Goal: Download file/media

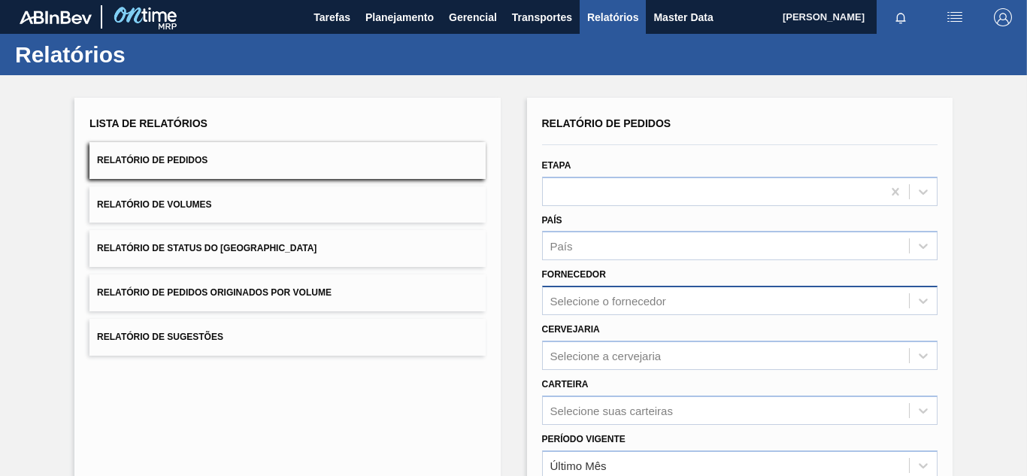
click at [637, 308] on div "Selecione o fornecedor" at bounding box center [739, 300] width 395 height 29
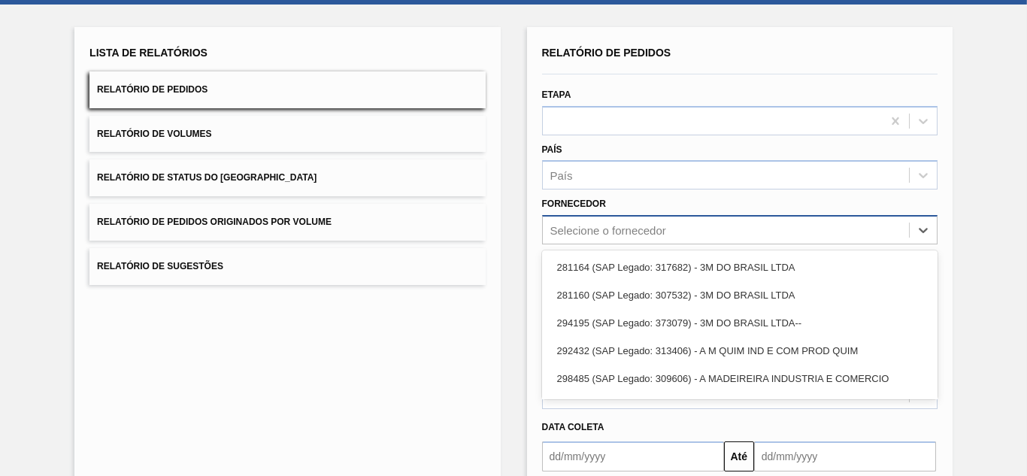
scroll to position [77, 0]
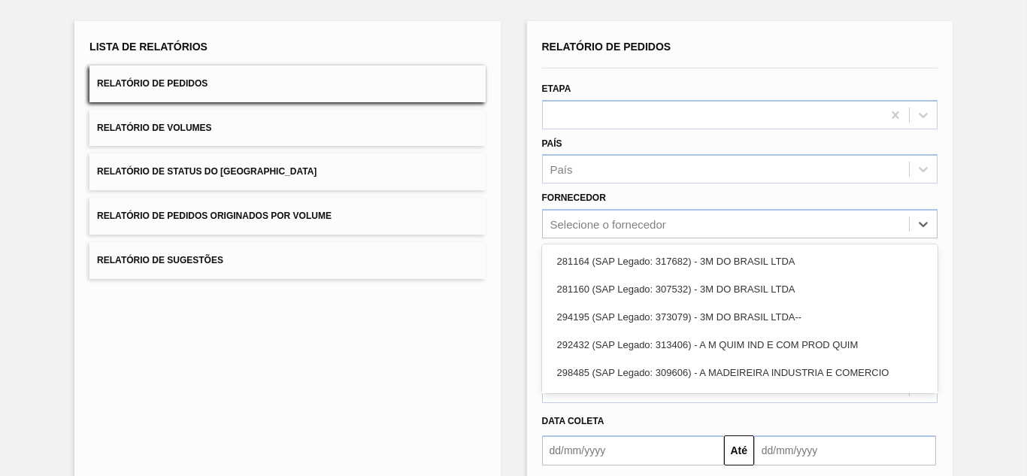
paste input "294244"
type input "294244"
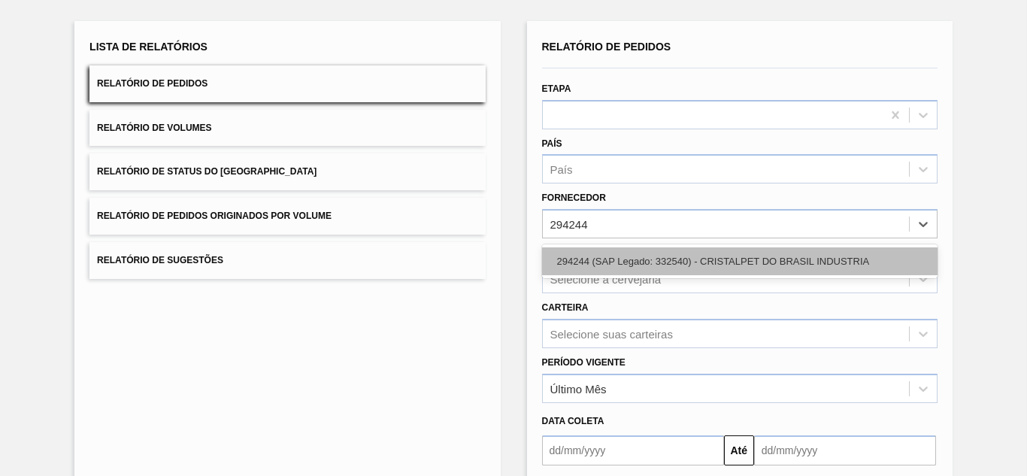
click at [600, 254] on div "294244 (SAP Legado: 332540) - CRISTALPET DO BRASIL INDUSTRIA" at bounding box center [739, 261] width 395 height 28
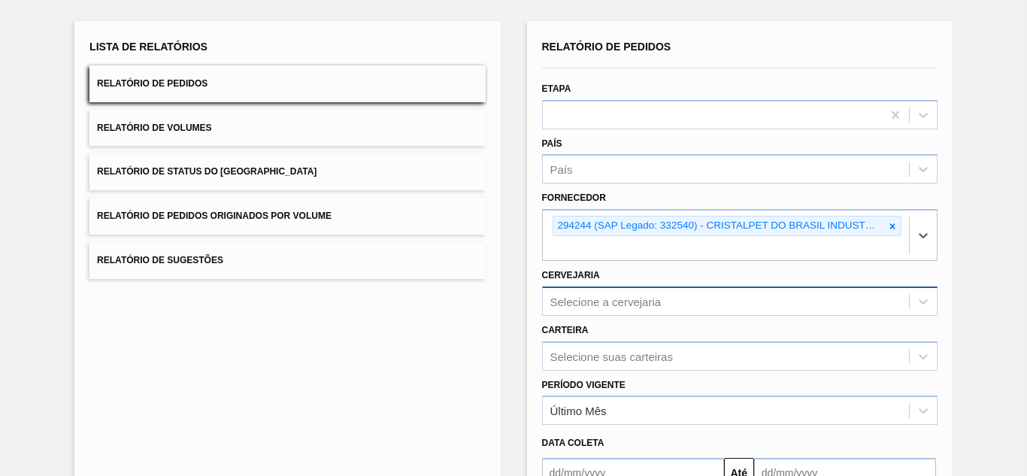
click at [571, 306] on div "Selecione a cervejaria" at bounding box center [739, 300] width 395 height 29
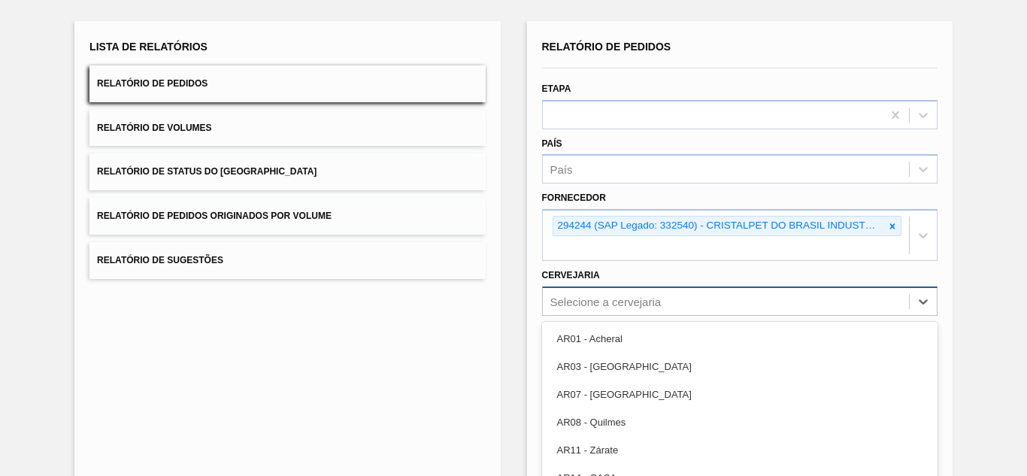
scroll to position [154, 0]
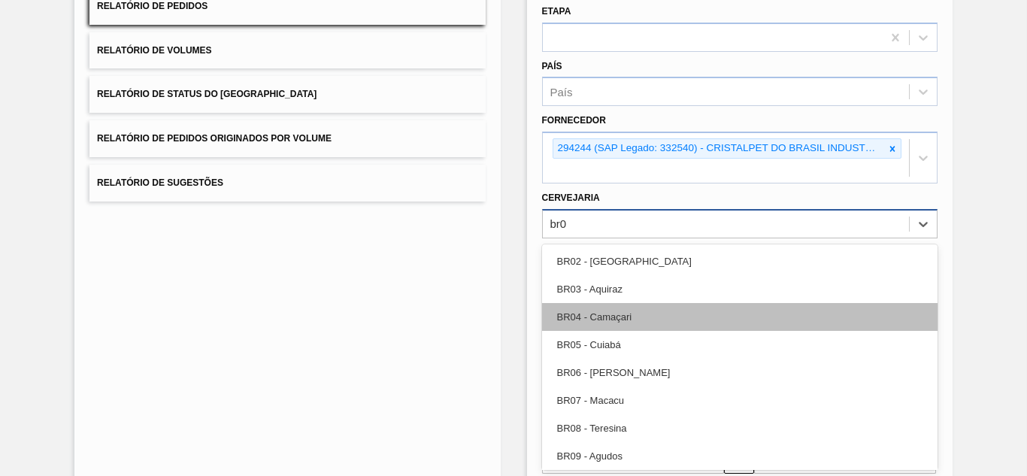
type input "br03"
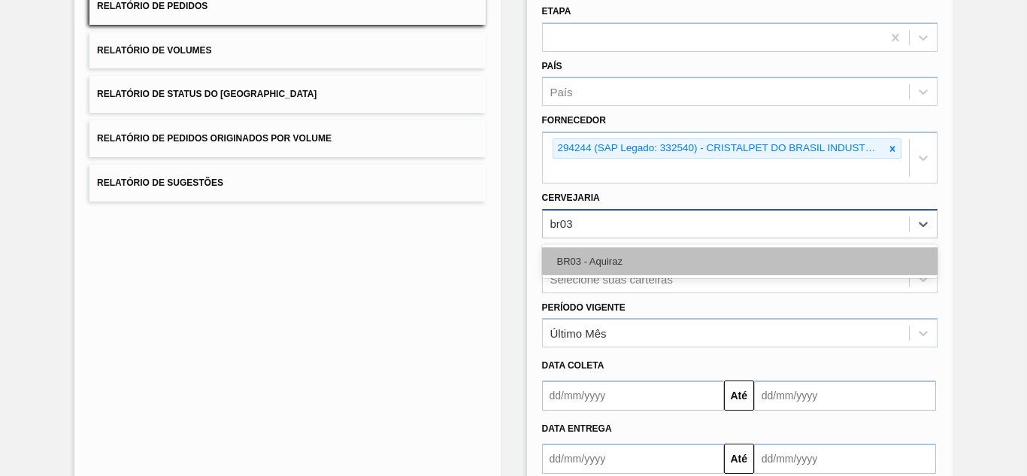
click at [575, 263] on div "BR03 - Aquiraz" at bounding box center [739, 261] width 395 height 28
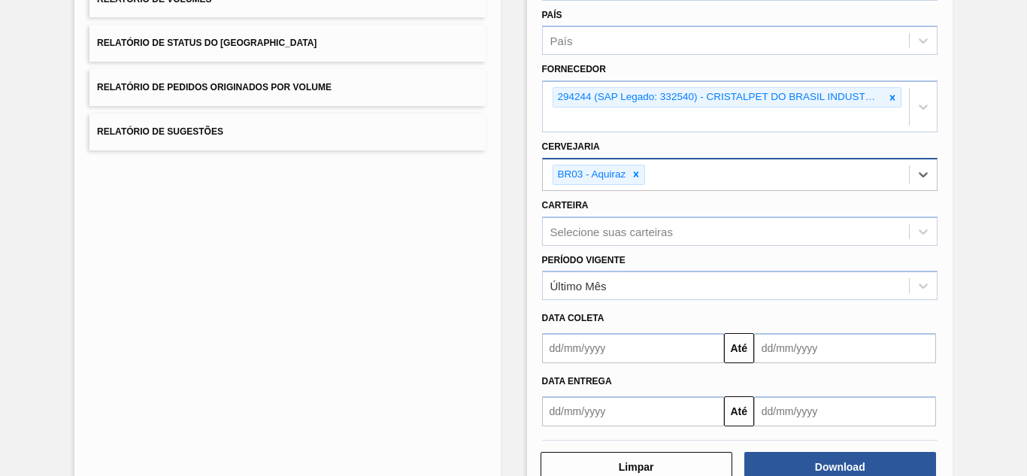
scroll to position [247, 0]
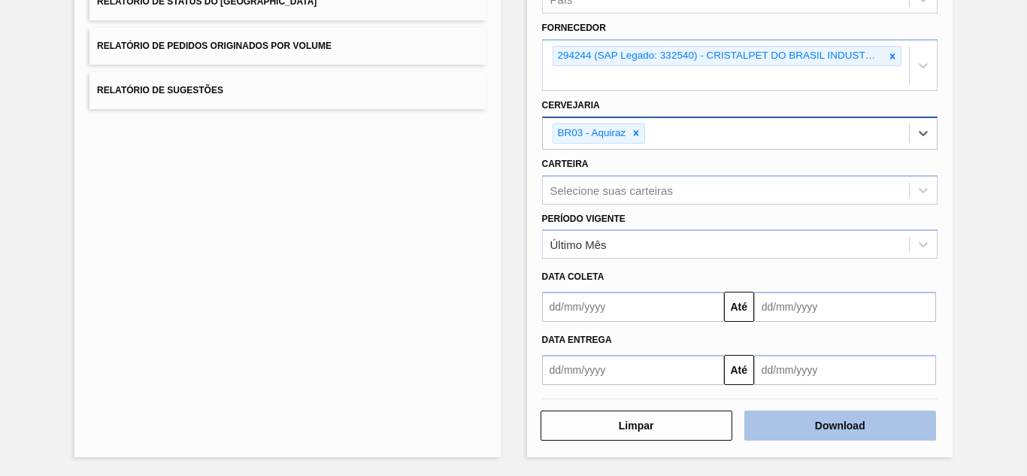
click at [810, 414] on button "Download" at bounding box center [840, 425] width 192 height 30
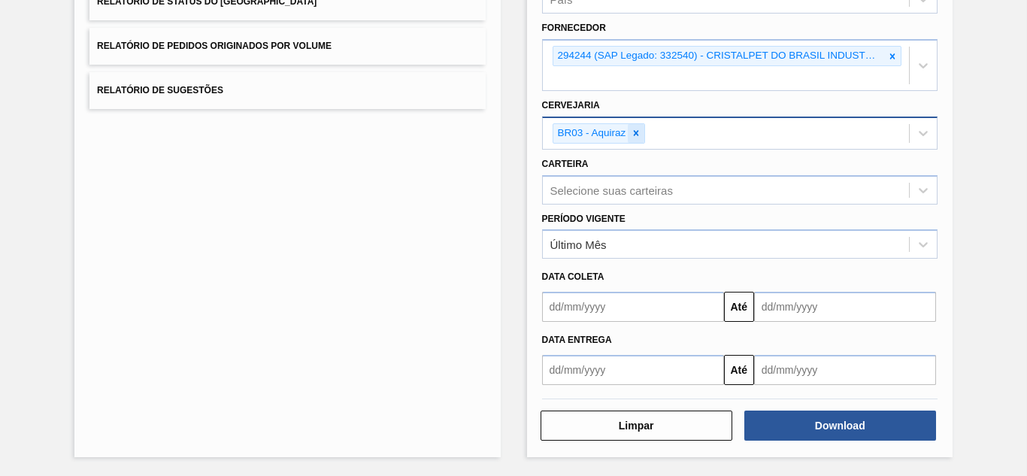
click at [638, 135] on icon at bounding box center [636, 133] width 11 height 11
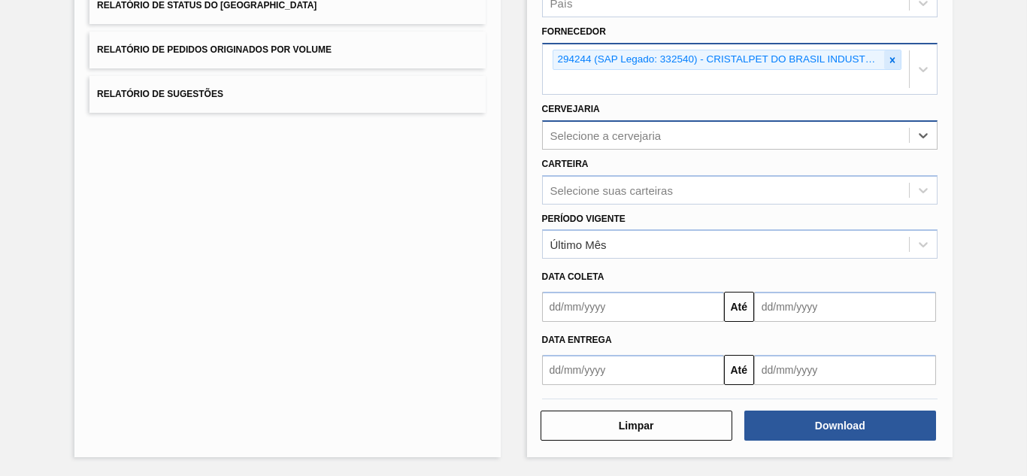
click at [890, 58] on icon at bounding box center [892, 59] width 5 height 5
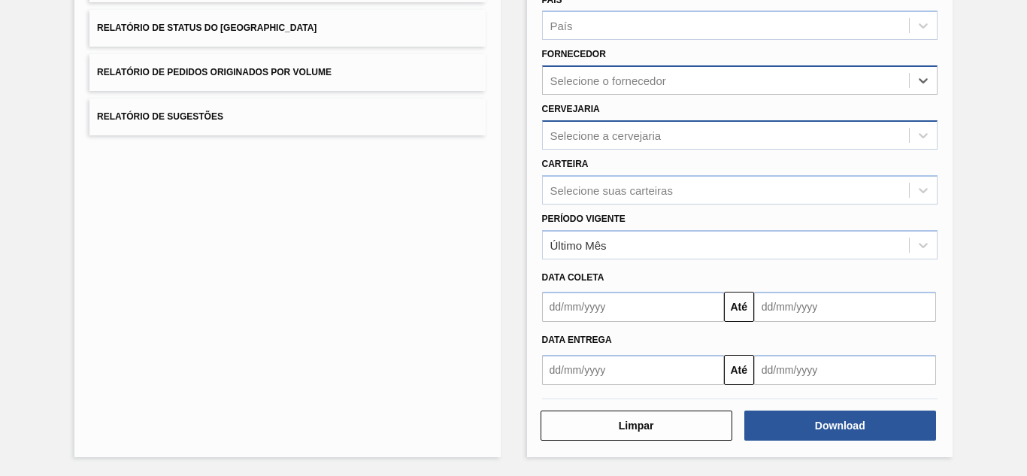
paste input "294925"
type input "294925"
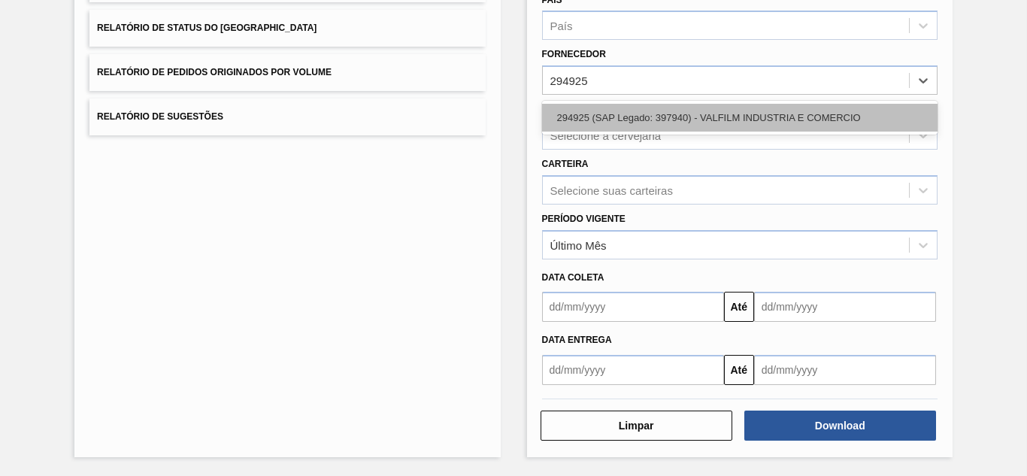
click at [600, 119] on div "294925 (SAP Legado: 397940) - VALFILM INDUSTRIA E COMERCIO" at bounding box center [739, 118] width 395 height 28
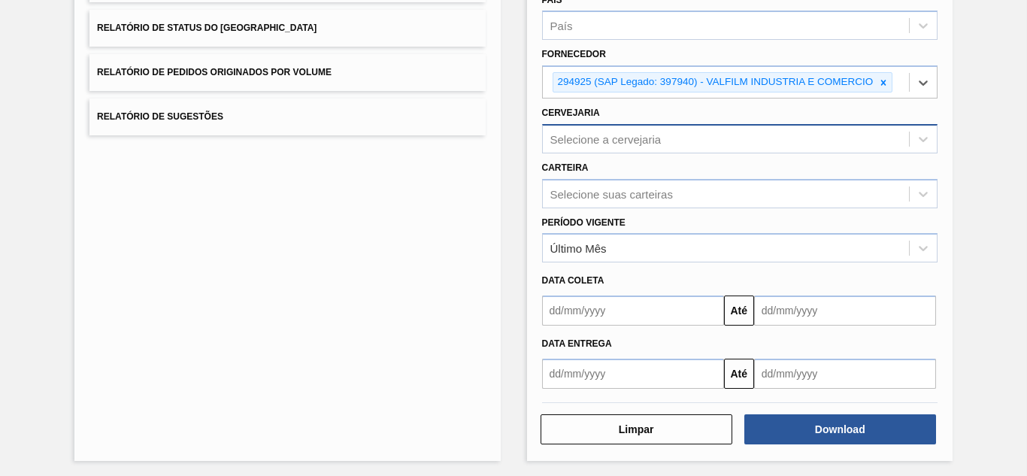
scroll to position [224, 0]
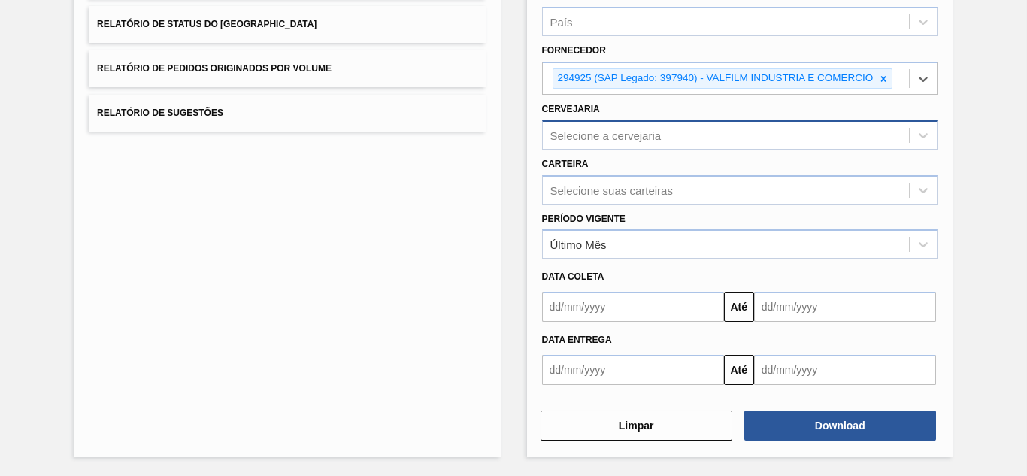
click at [594, 124] on div "Selecione a cervejaria" at bounding box center [726, 135] width 366 height 22
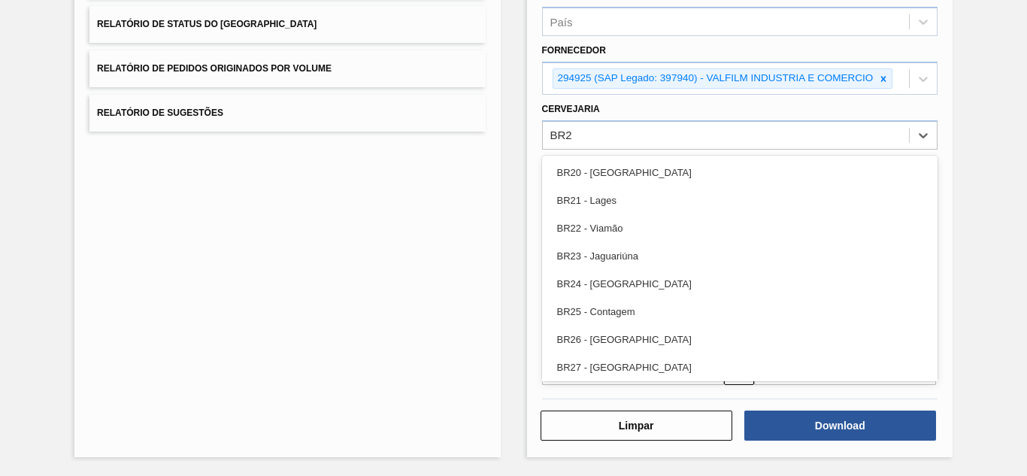
type input "BR28"
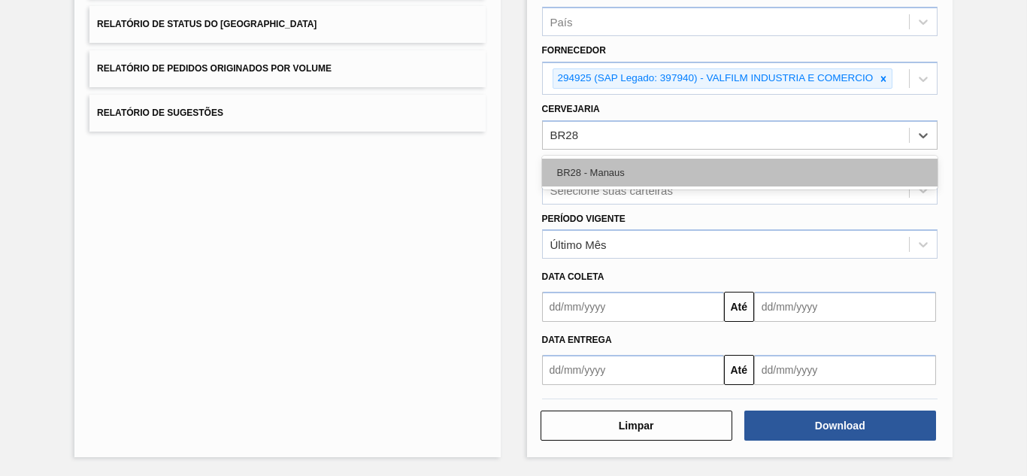
click at [597, 174] on div "BR28 - Manaus" at bounding box center [739, 173] width 395 height 28
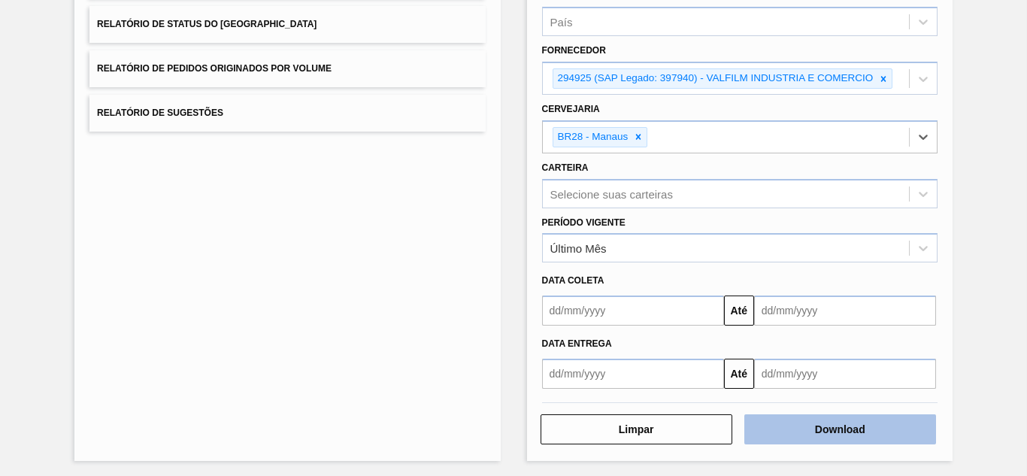
click at [783, 422] on button "Download" at bounding box center [840, 429] width 192 height 30
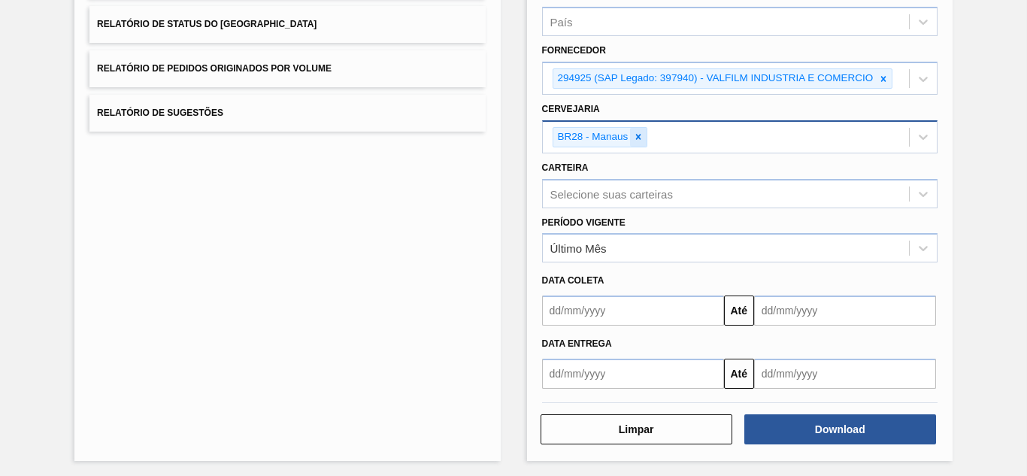
click at [638, 135] on icon at bounding box center [638, 137] width 5 height 5
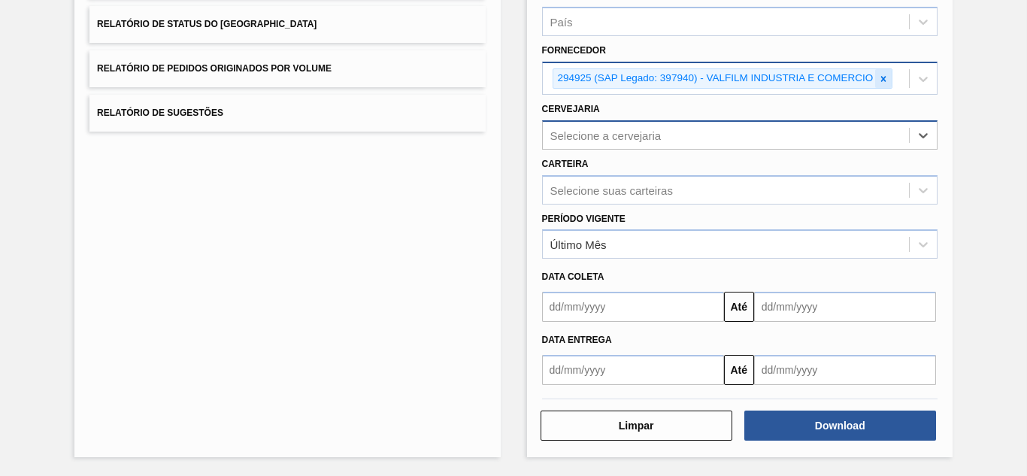
click at [882, 77] on icon at bounding box center [883, 79] width 11 height 11
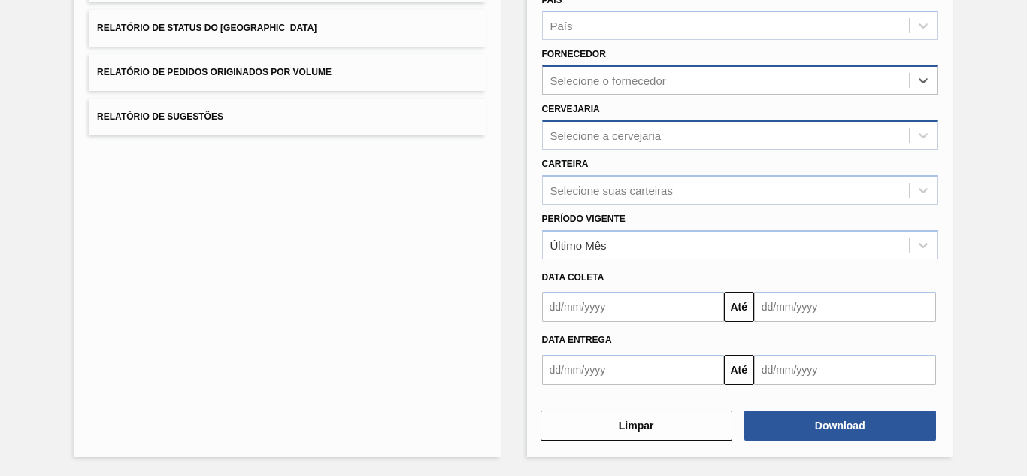
paste input "289744"
type input "289744"
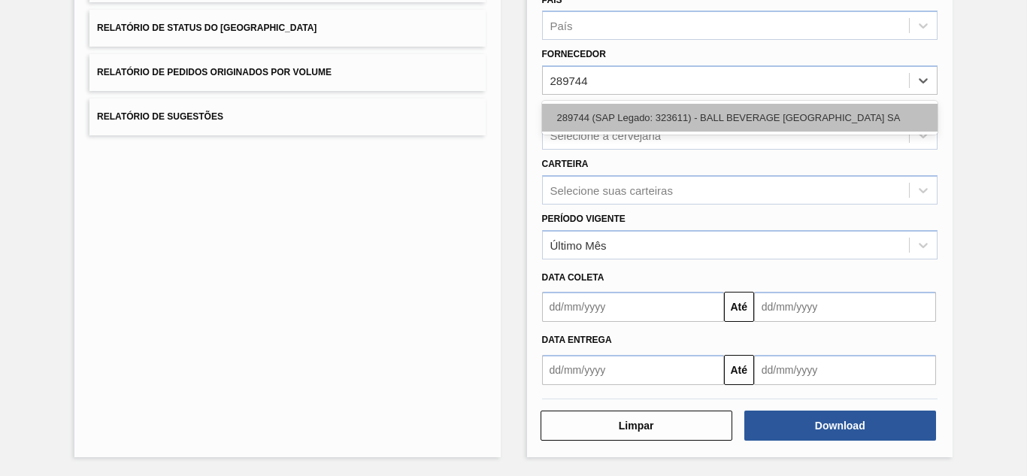
click at [621, 113] on div "289744 (SAP Legado: 323611) - BALL BEVERAGE [GEOGRAPHIC_DATA] SA" at bounding box center [739, 118] width 395 height 28
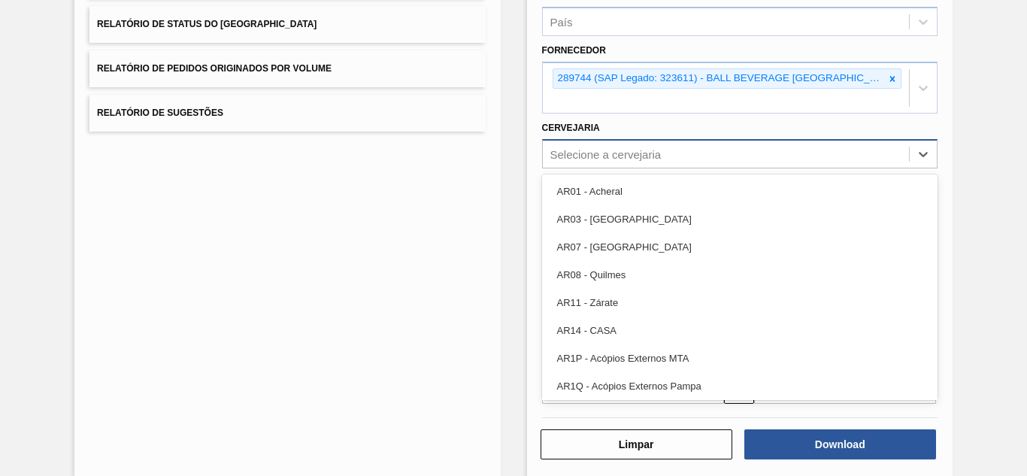
click at [573, 151] on div "Selecione a cervejaria" at bounding box center [605, 153] width 111 height 13
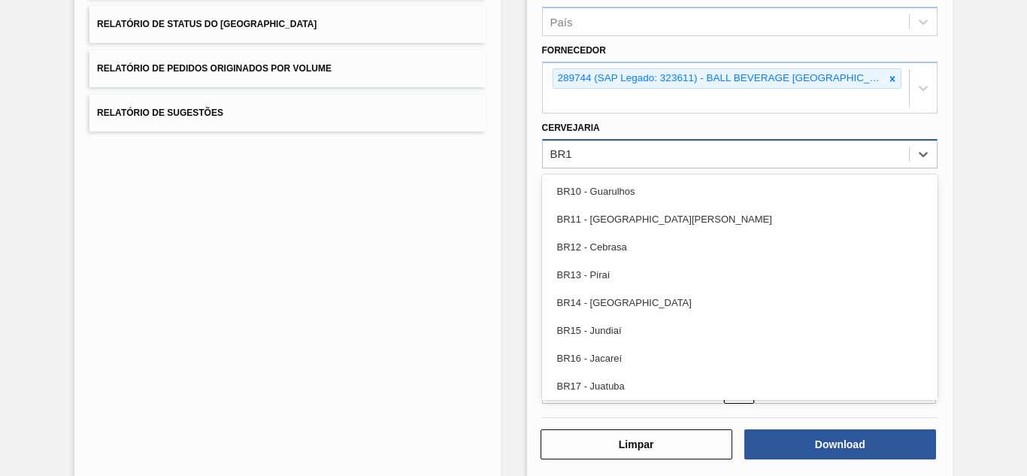
type input "BR16"
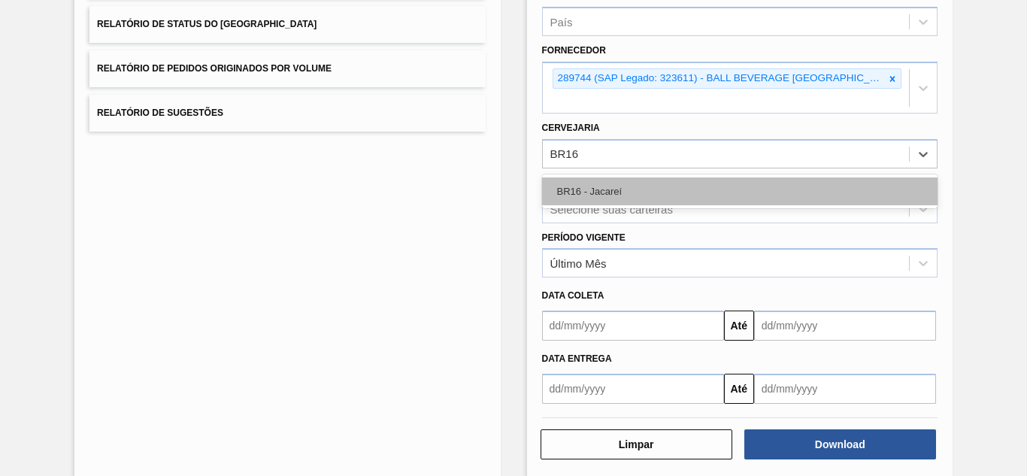
click at [600, 183] on div "BR16 - Jacareí" at bounding box center [739, 191] width 395 height 28
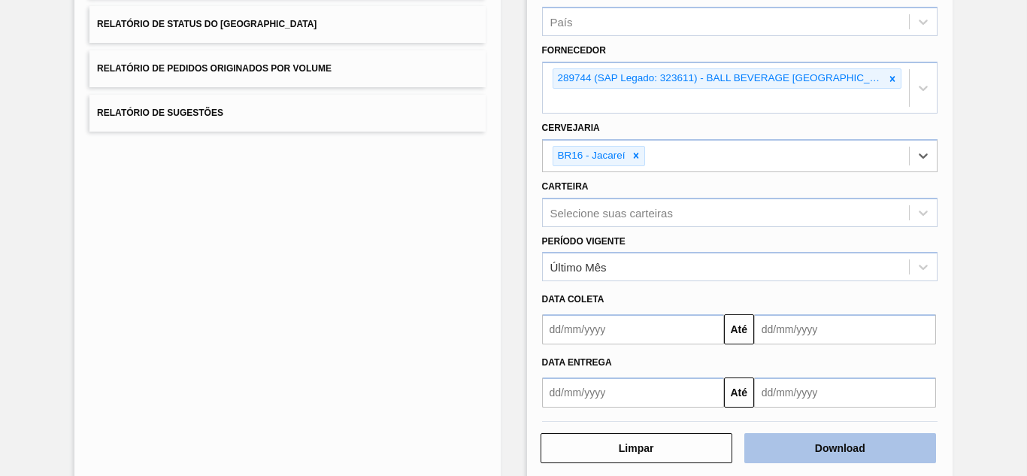
click at [797, 449] on button "Download" at bounding box center [840, 448] width 192 height 30
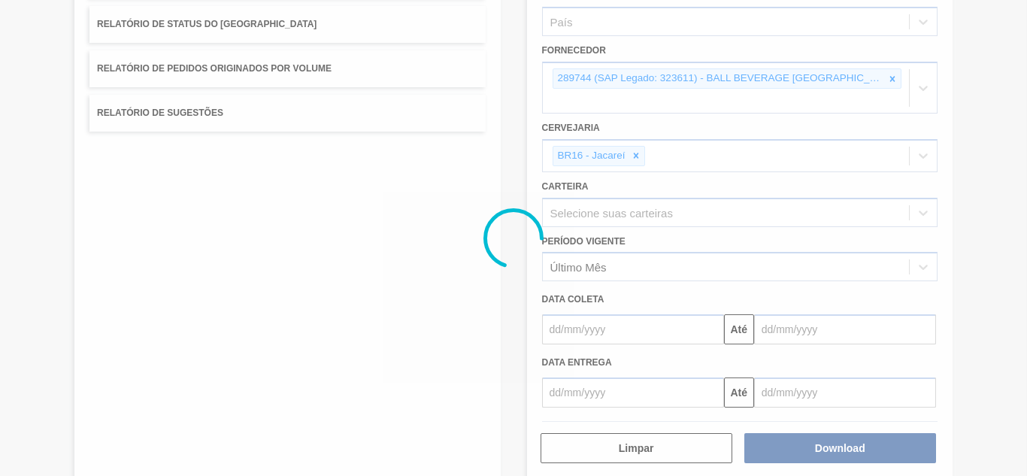
click at [358, 231] on div at bounding box center [513, 238] width 1027 height 476
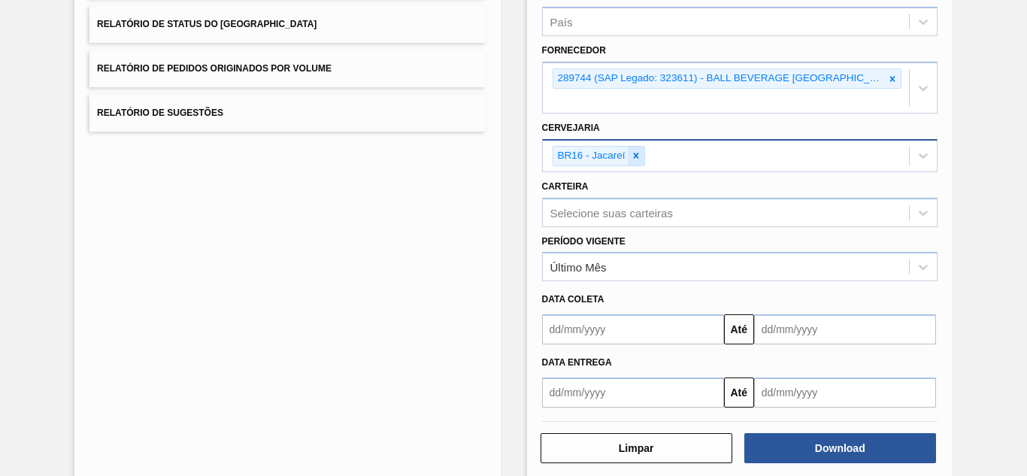
click at [639, 157] on icon at bounding box center [636, 155] width 11 height 11
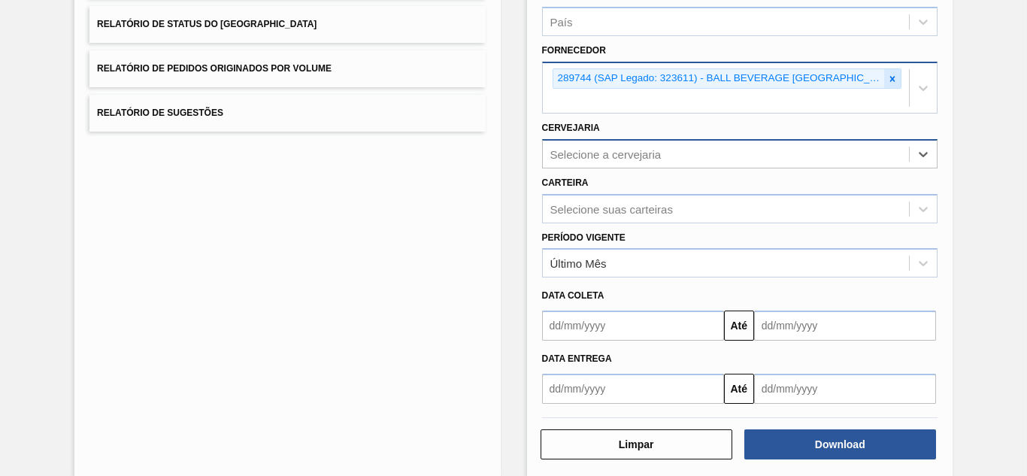
click at [884, 75] on div at bounding box center [892, 78] width 17 height 19
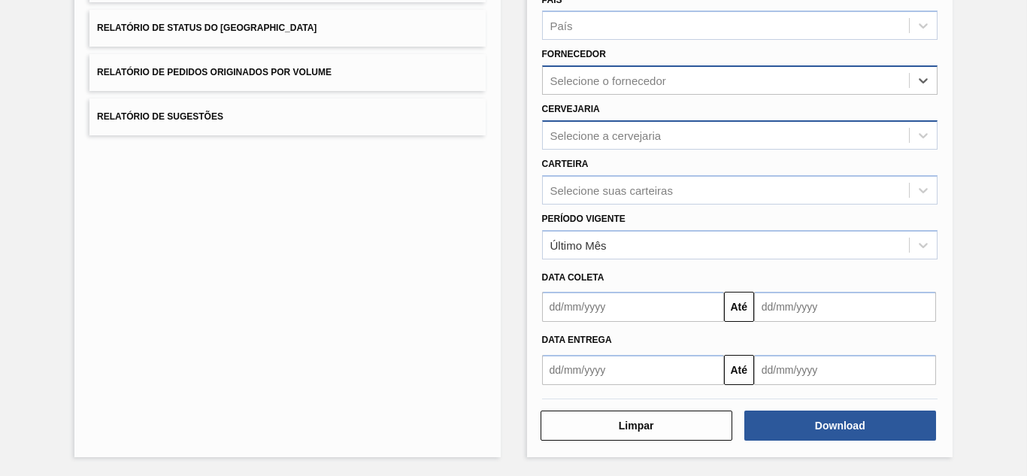
paste input "289877"
type input "289877"
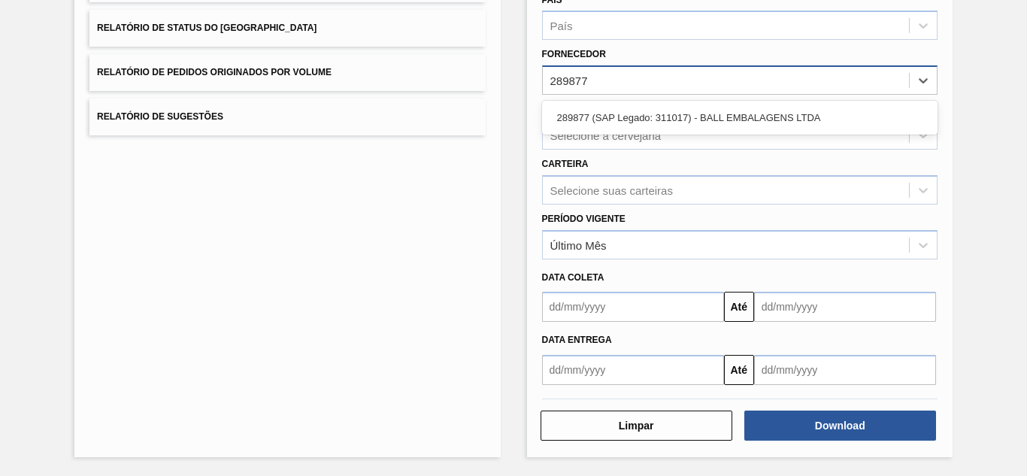
drag, startPoint x: 606, startPoint y: 120, endPoint x: 586, endPoint y: 109, distance: 22.6
click at [605, 120] on div "289877 (SAP Legado: 311017) - BALL EMBALAGENS LTDA" at bounding box center [739, 118] width 395 height 28
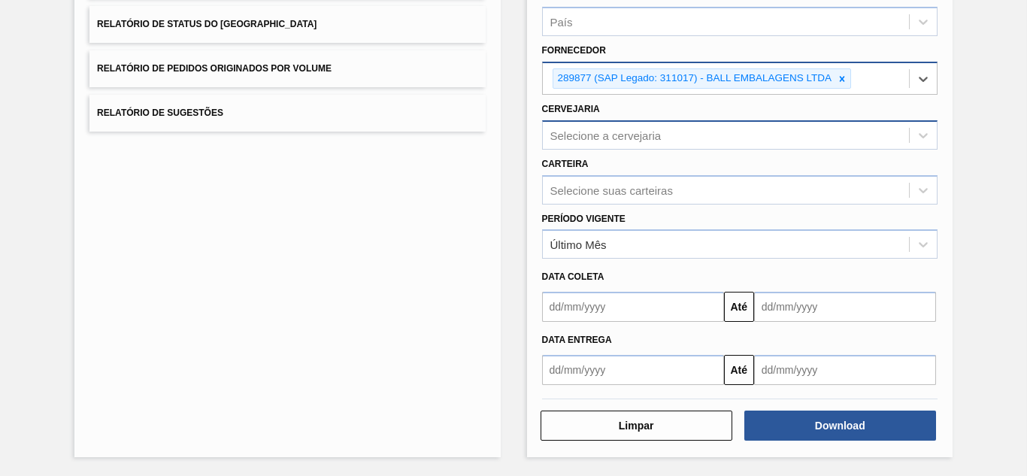
click at [581, 138] on div "Selecione a cervejaria" at bounding box center [605, 135] width 111 height 13
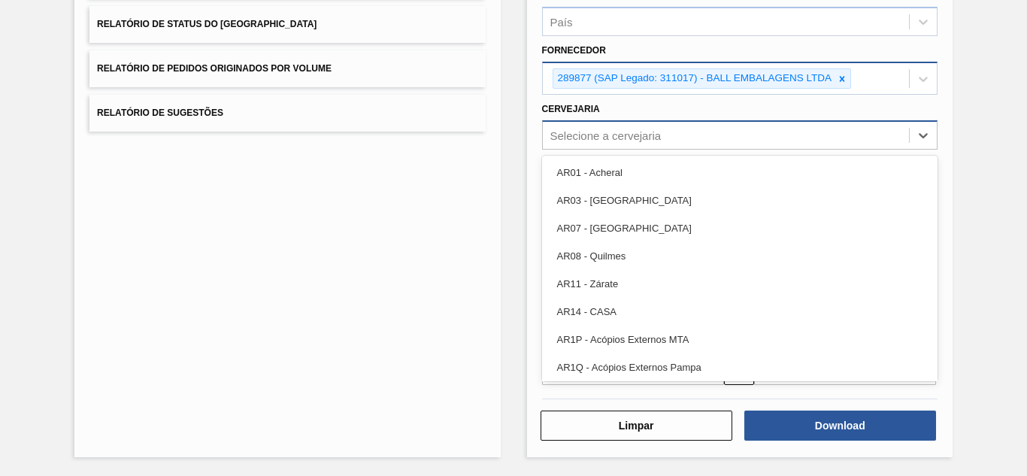
type input "v"
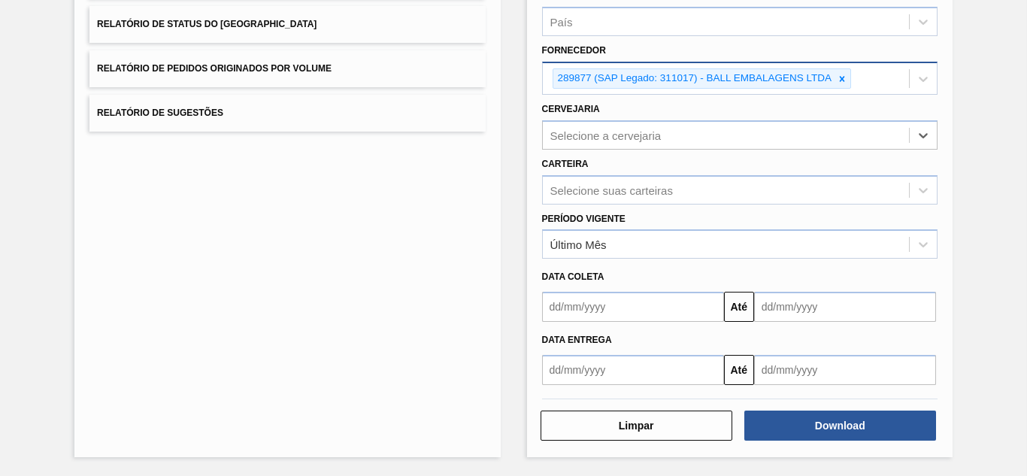
drag, startPoint x: 585, startPoint y: 135, endPoint x: 531, endPoint y: 136, distance: 53.4
click at [531, 136] on div "Relatório de Pedidos Etapa País País Fornecedor 289877 (SAP Legado: 311017) - B…" at bounding box center [739, 165] width 425 height 583
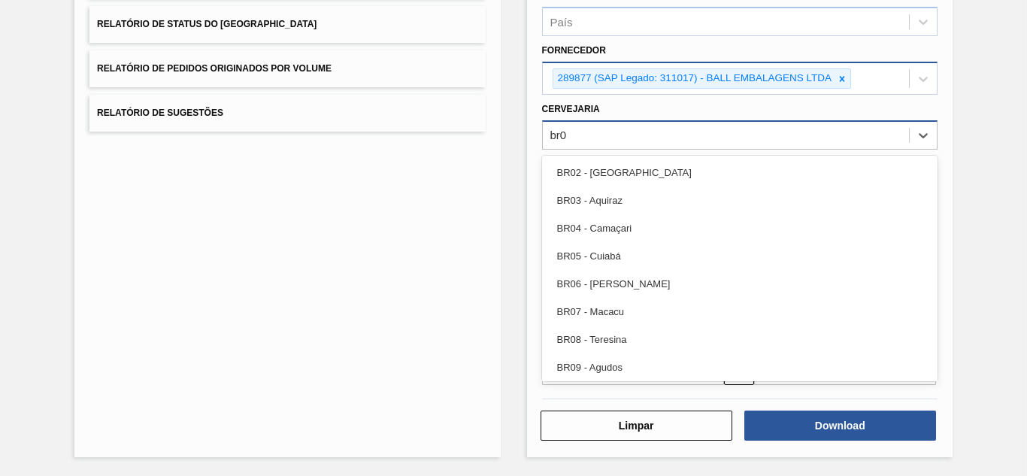
type input "br07"
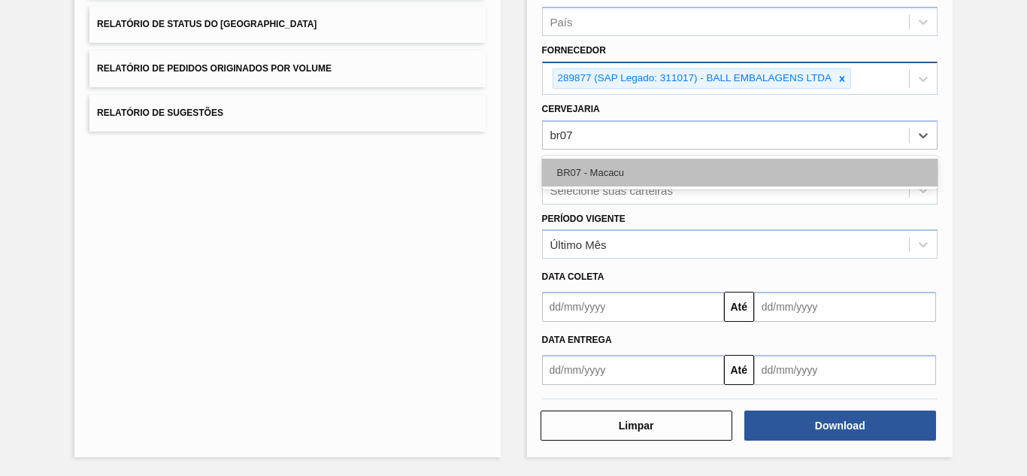
click at [590, 168] on div "BR07 - Macacu" at bounding box center [739, 173] width 395 height 28
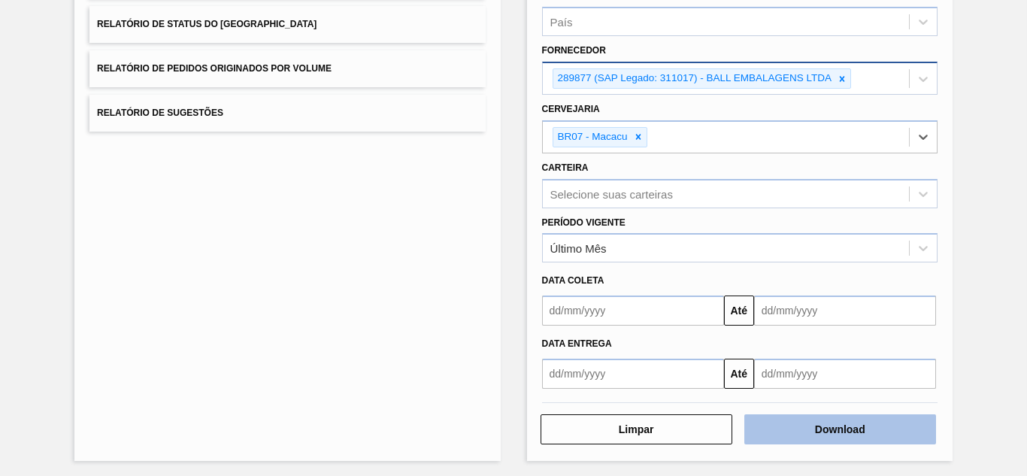
click at [848, 424] on button "Download" at bounding box center [840, 429] width 192 height 30
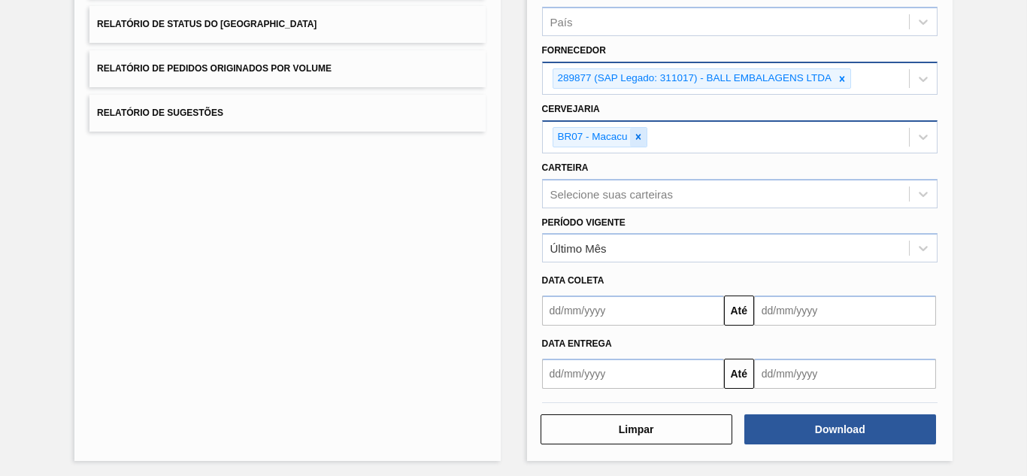
click at [641, 138] on icon at bounding box center [638, 137] width 11 height 11
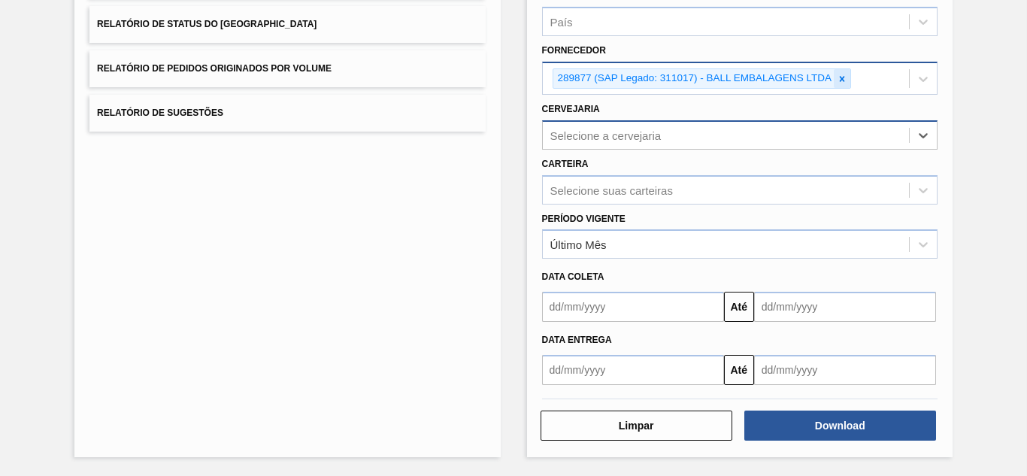
click at [837, 78] on icon at bounding box center [841, 79] width 11 height 11
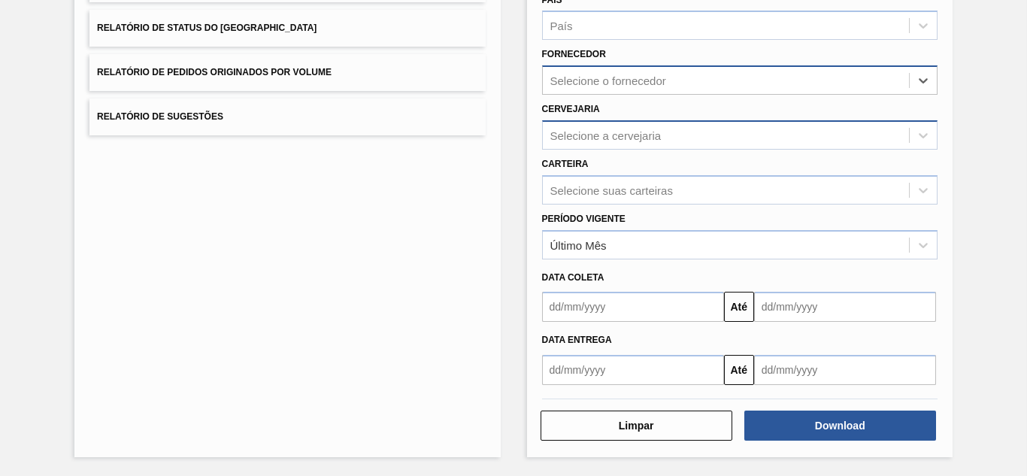
paste input "279493"
type input "279493"
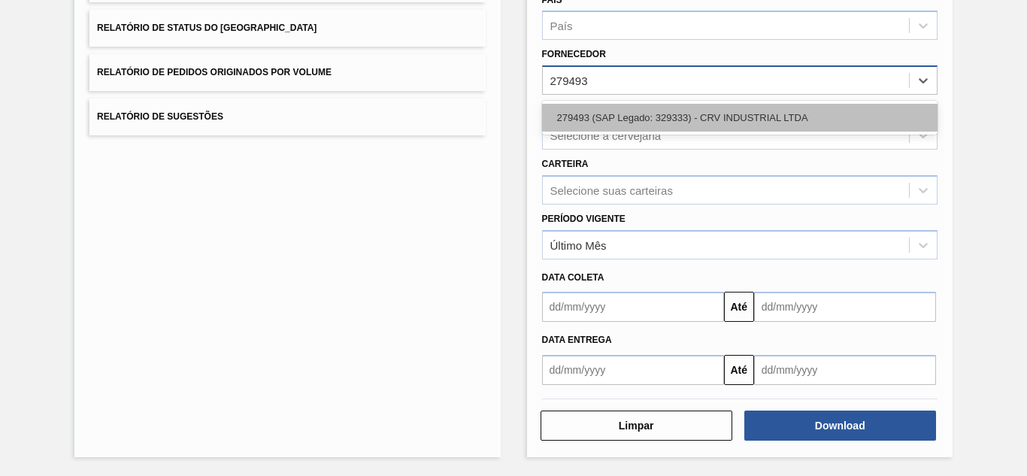
click at [616, 110] on div "279493 (SAP Legado: 329333) - CRV INDUSTRIAL LTDA" at bounding box center [739, 118] width 395 height 28
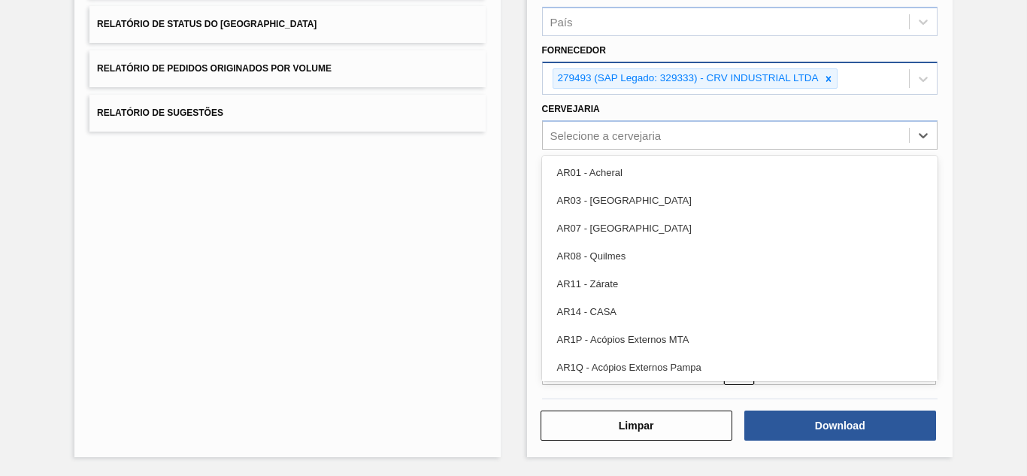
click at [603, 141] on div "Selecione a cervejaria" at bounding box center [605, 135] width 111 height 13
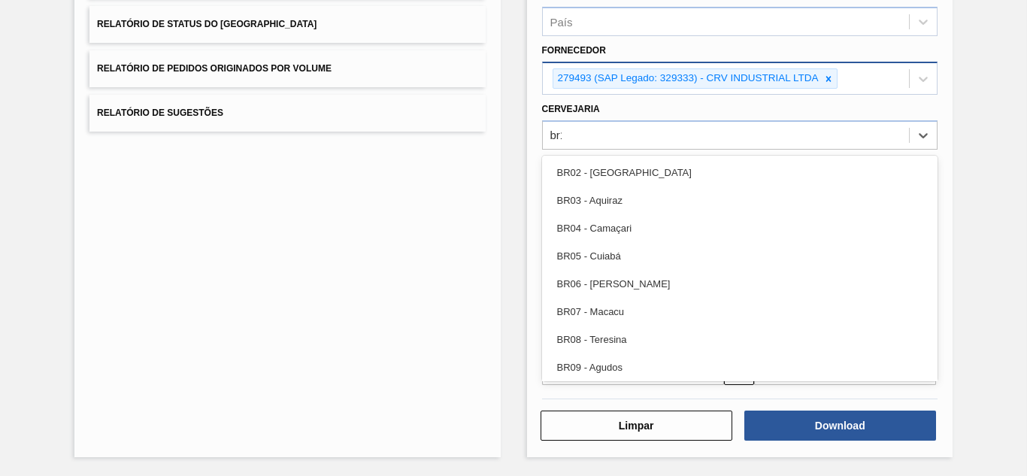
type input "br14"
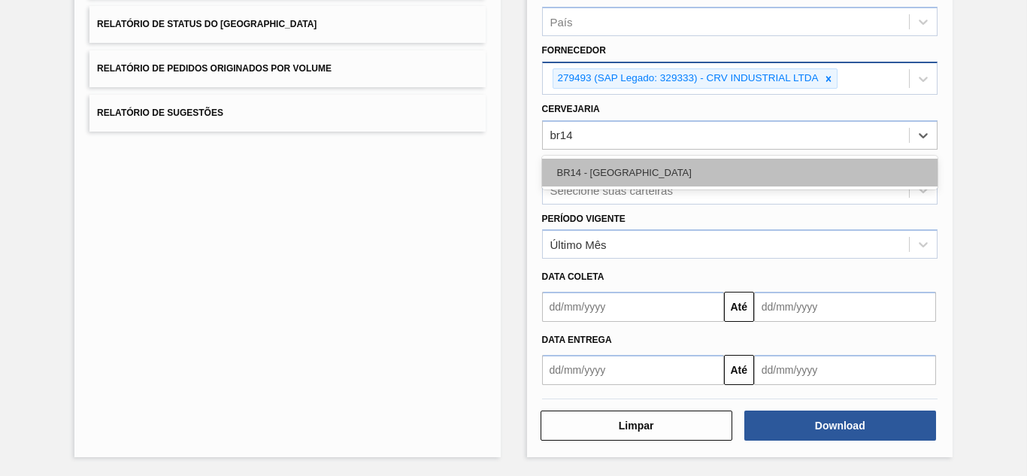
click at [613, 162] on div "BR14 - [GEOGRAPHIC_DATA]" at bounding box center [739, 173] width 395 height 28
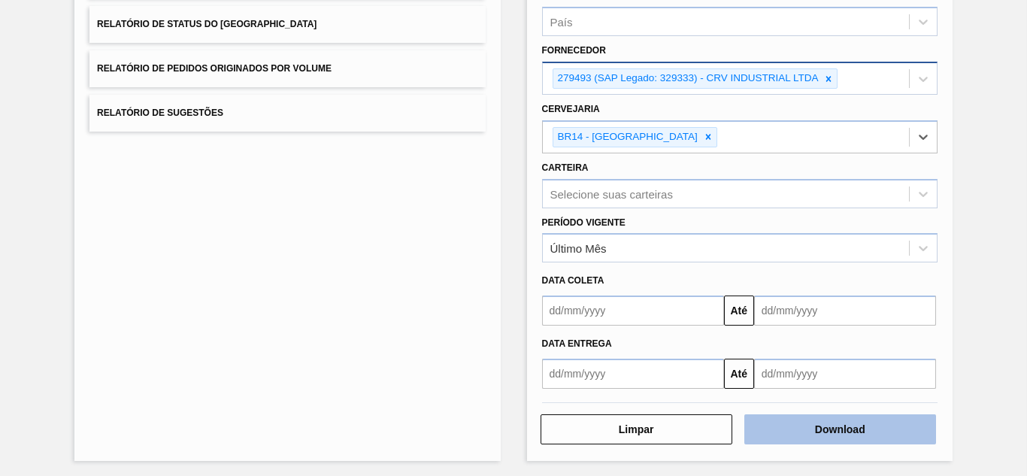
click at [805, 425] on button "Download" at bounding box center [840, 429] width 192 height 30
